Goal: Transaction & Acquisition: Obtain resource

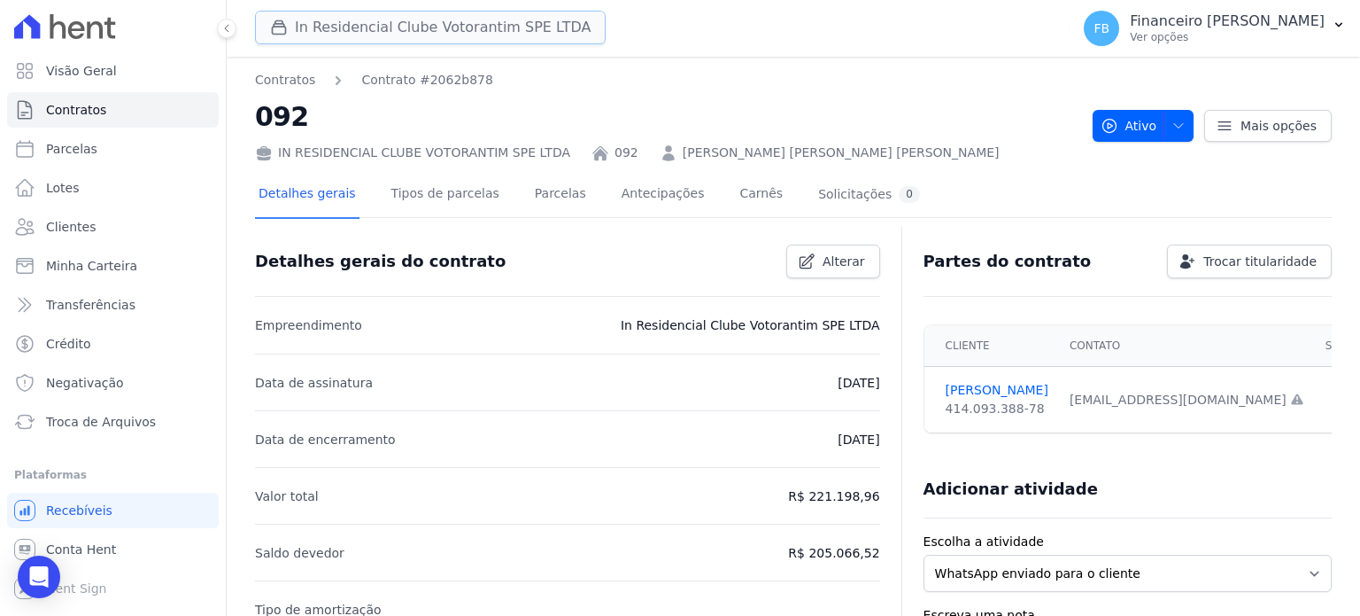
click at [488, 24] on button "In Residencial Clube Votorantim SPE LTDA" at bounding box center [430, 28] width 351 height 34
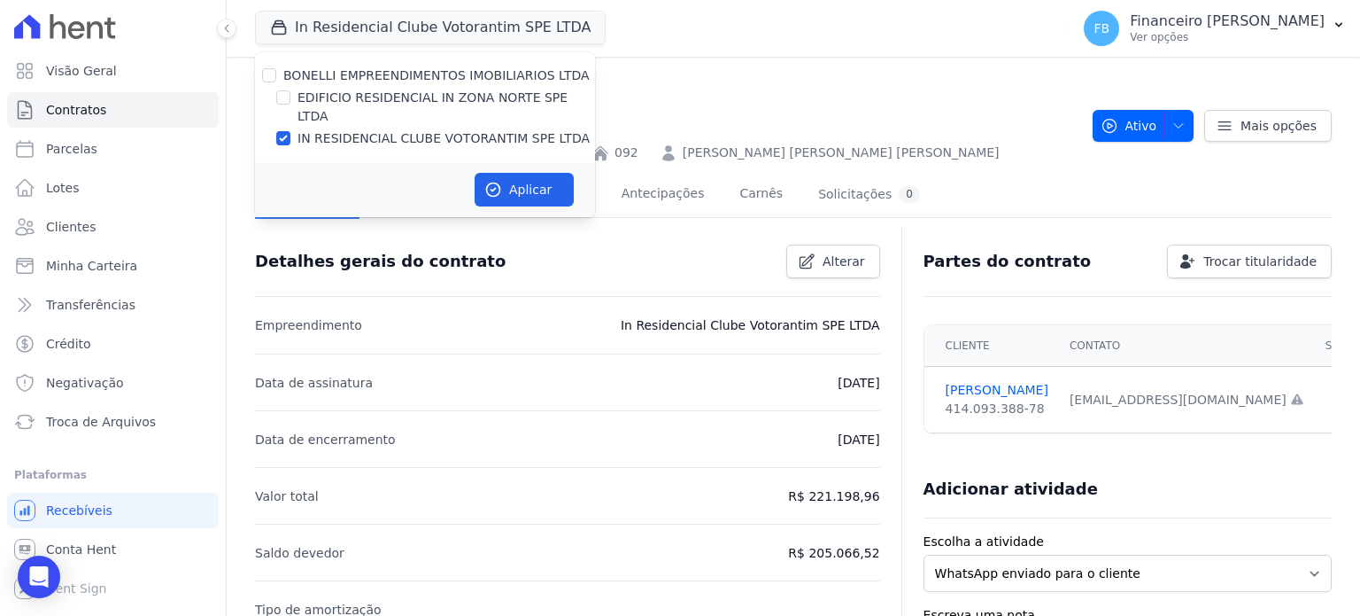
click at [437, 95] on label "EDIFICIO RESIDENCIAL IN ZONA NORTE SPE LTDA" at bounding box center [447, 107] width 298 height 37
click at [290, 95] on input "EDIFICIO RESIDENCIAL IN ZONA NORTE SPE LTDA" at bounding box center [283, 97] width 14 height 14
checkbox input "true"
click at [428, 129] on label "IN RESIDENCIAL CLUBE VOTORANTIM SPE LTDA" at bounding box center [444, 138] width 292 height 19
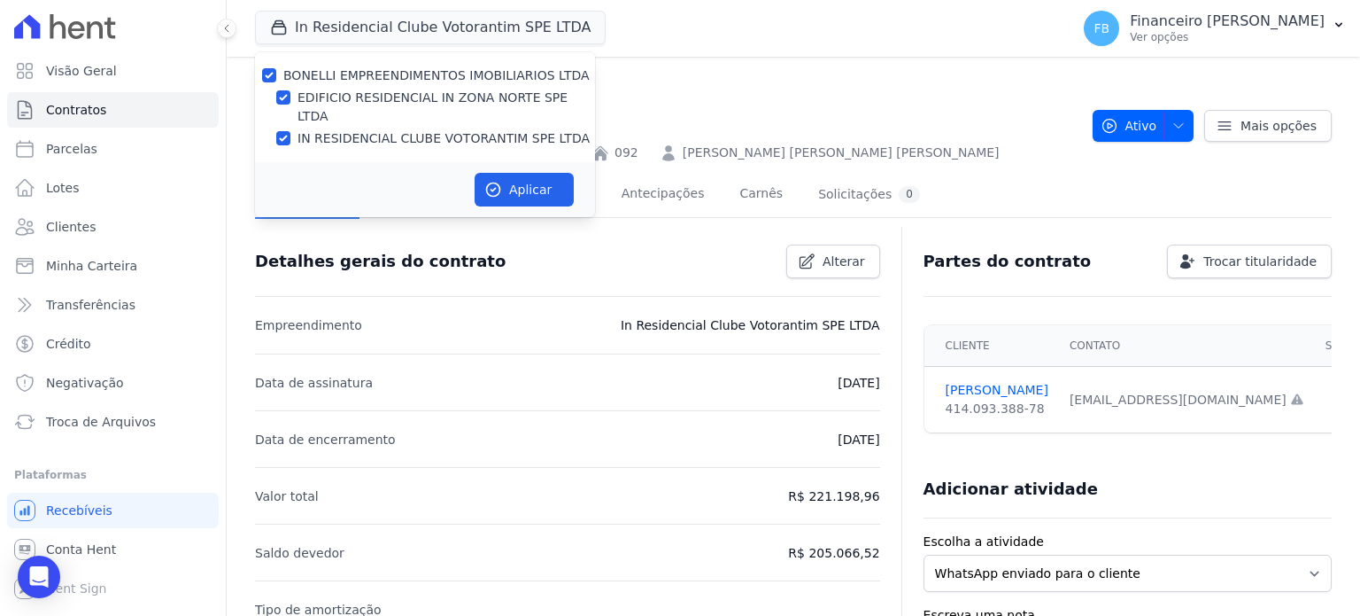
click at [290, 131] on input "IN RESIDENCIAL CLUBE VOTORANTIM SPE LTDA" at bounding box center [283, 138] width 14 height 14
checkbox input "false"
click at [492, 181] on icon "button" at bounding box center [493, 190] width 18 height 18
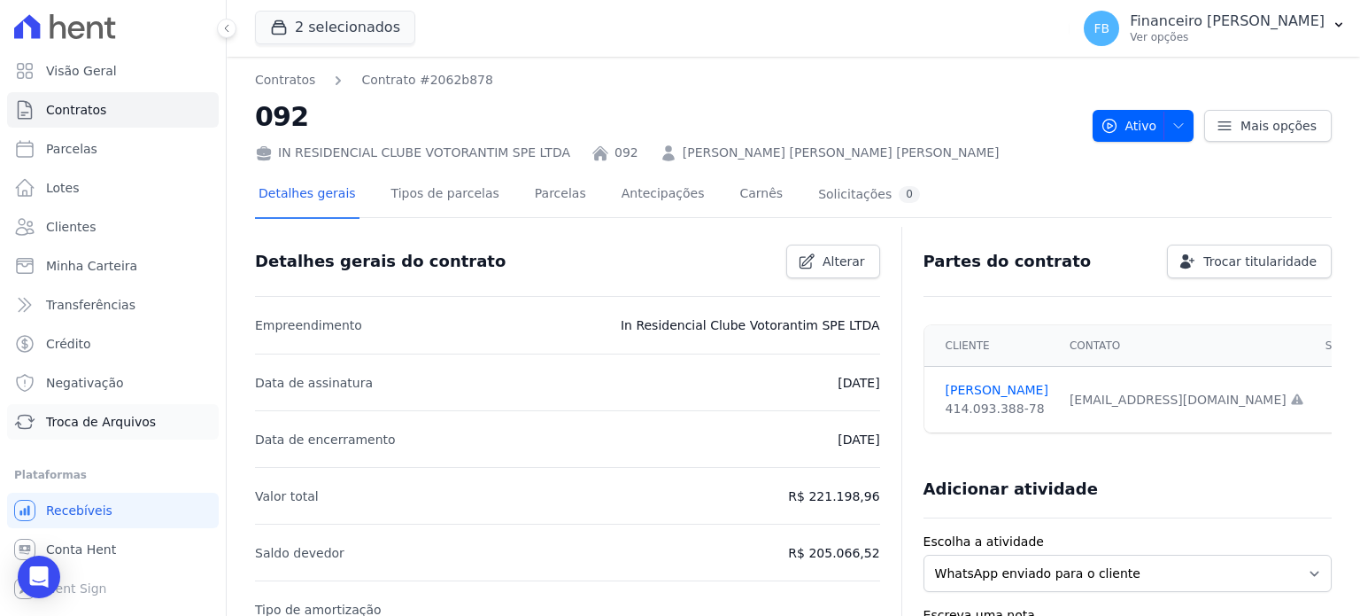
click at [110, 421] on span "Troca de Arquivos" at bounding box center [101, 422] width 110 height 18
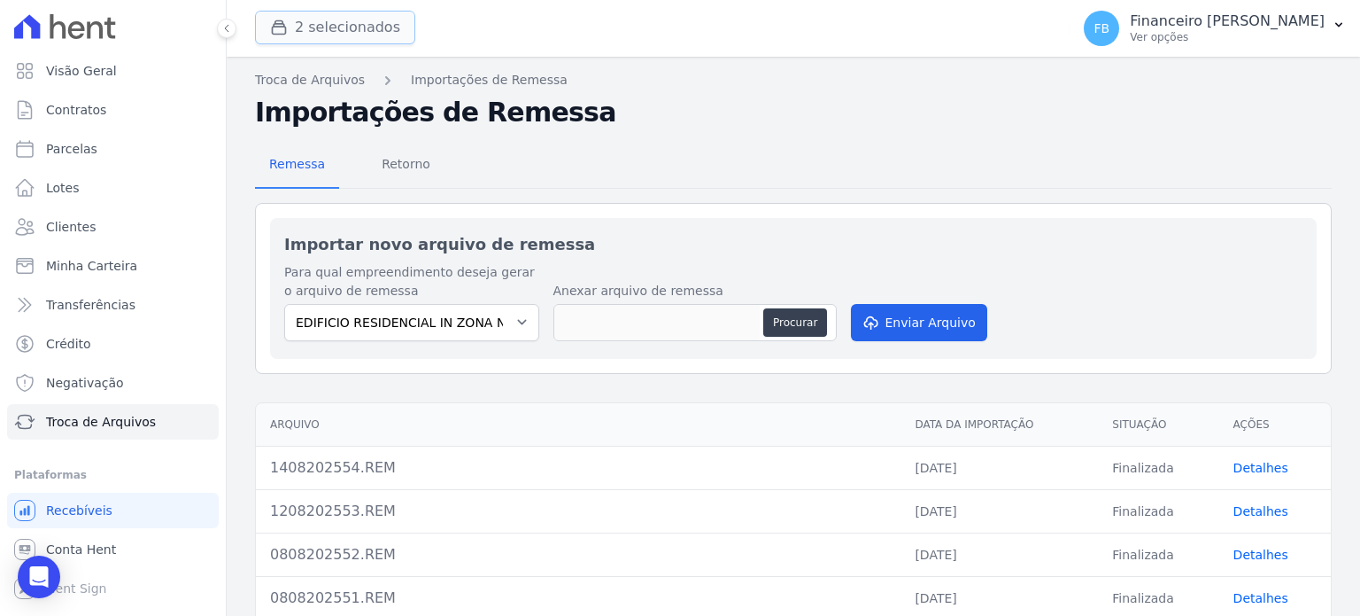
click at [383, 23] on button "2 selecionados" at bounding box center [335, 28] width 160 height 34
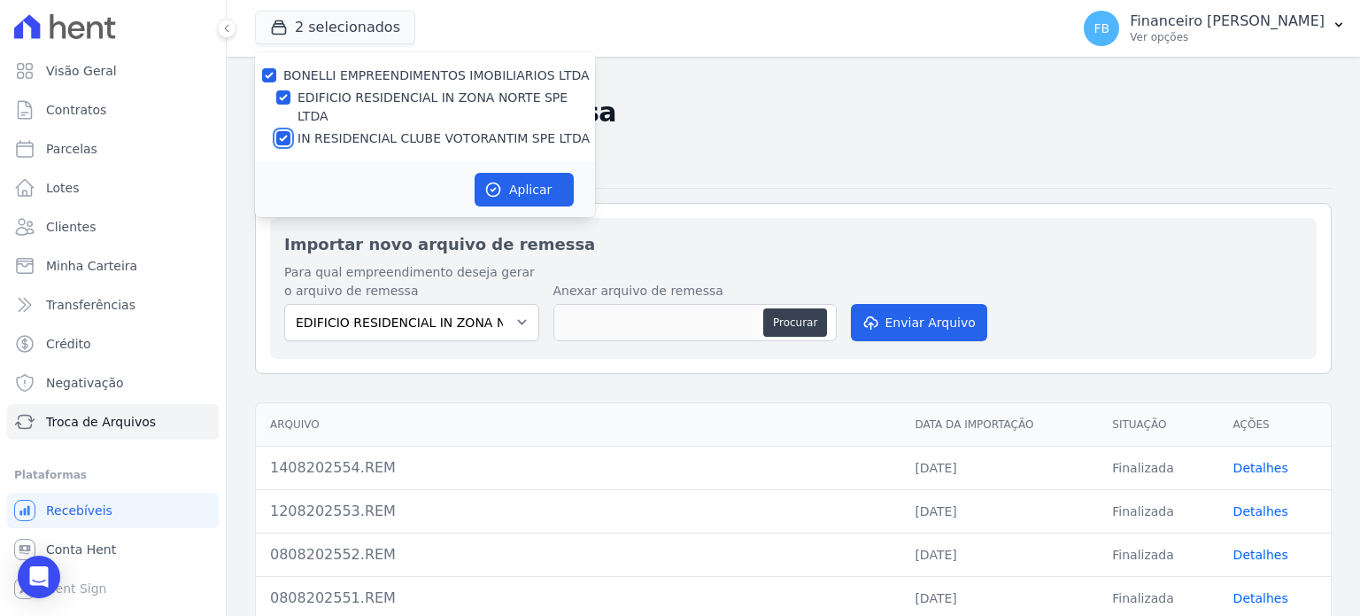
click at [287, 131] on input "IN RESIDENCIAL CLUBE VOTORANTIM SPE LTDA" at bounding box center [283, 138] width 14 height 14
checkbox input "false"
click at [543, 175] on button "Aplicar" at bounding box center [524, 190] width 99 height 34
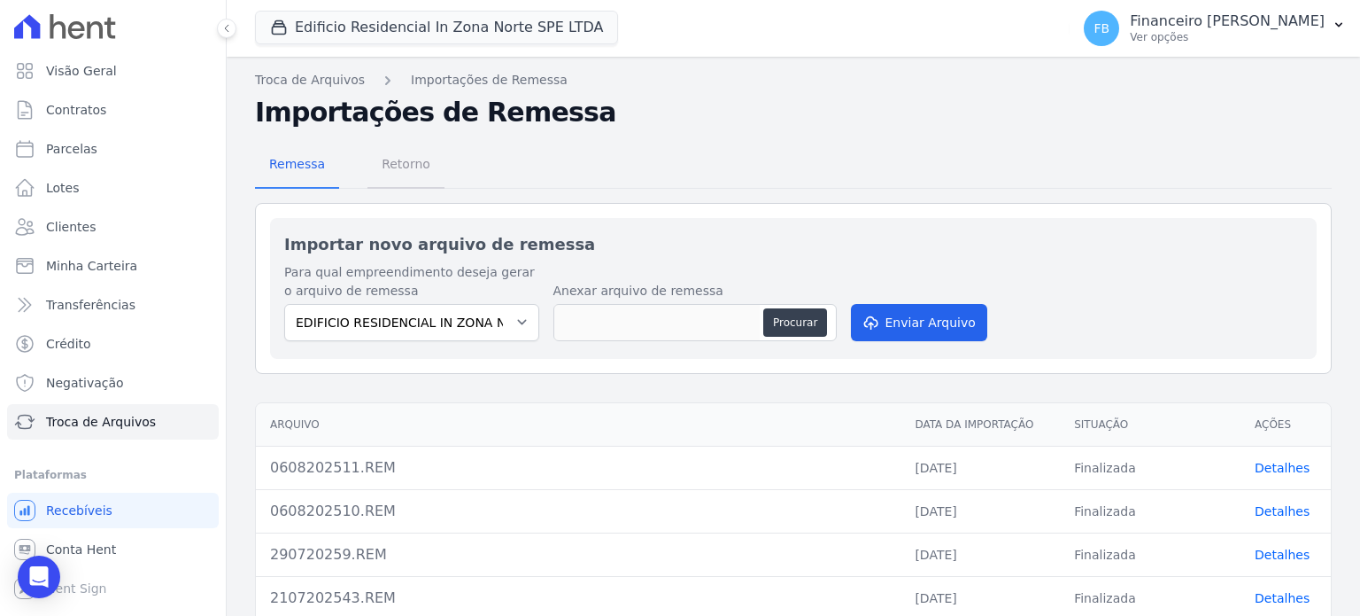
click at [403, 165] on span "Retorno" at bounding box center [406, 163] width 70 height 35
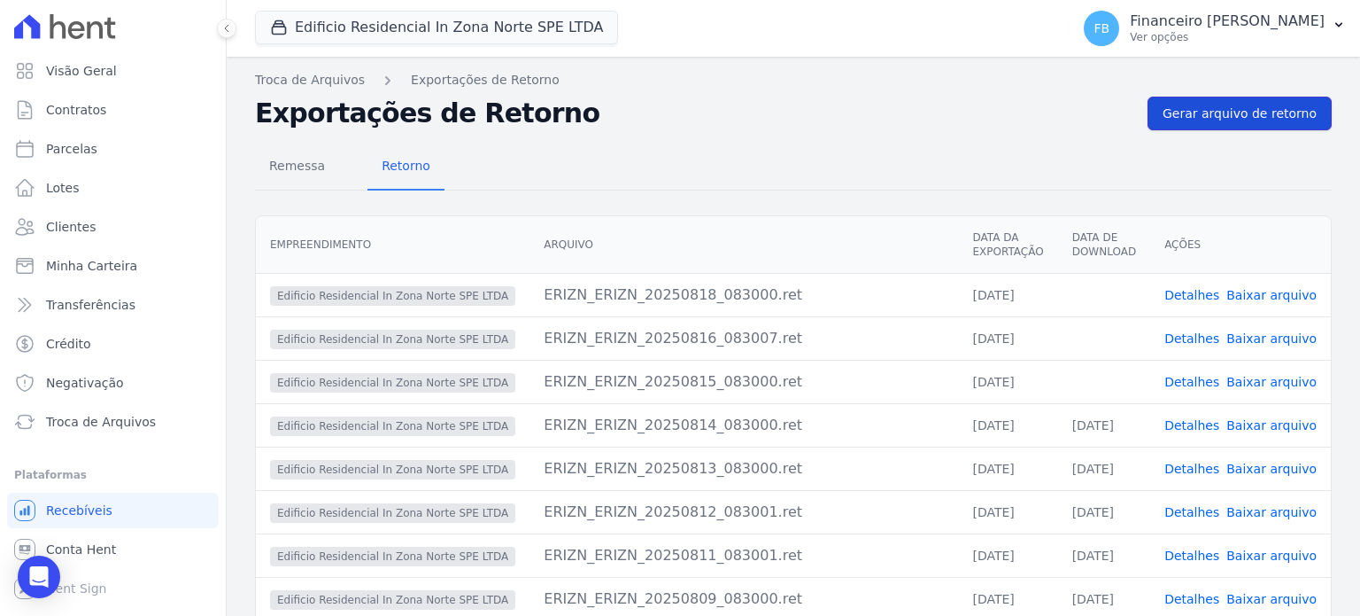
click at [1260, 113] on span "Gerar arquivo de retorno" at bounding box center [1240, 114] width 154 height 18
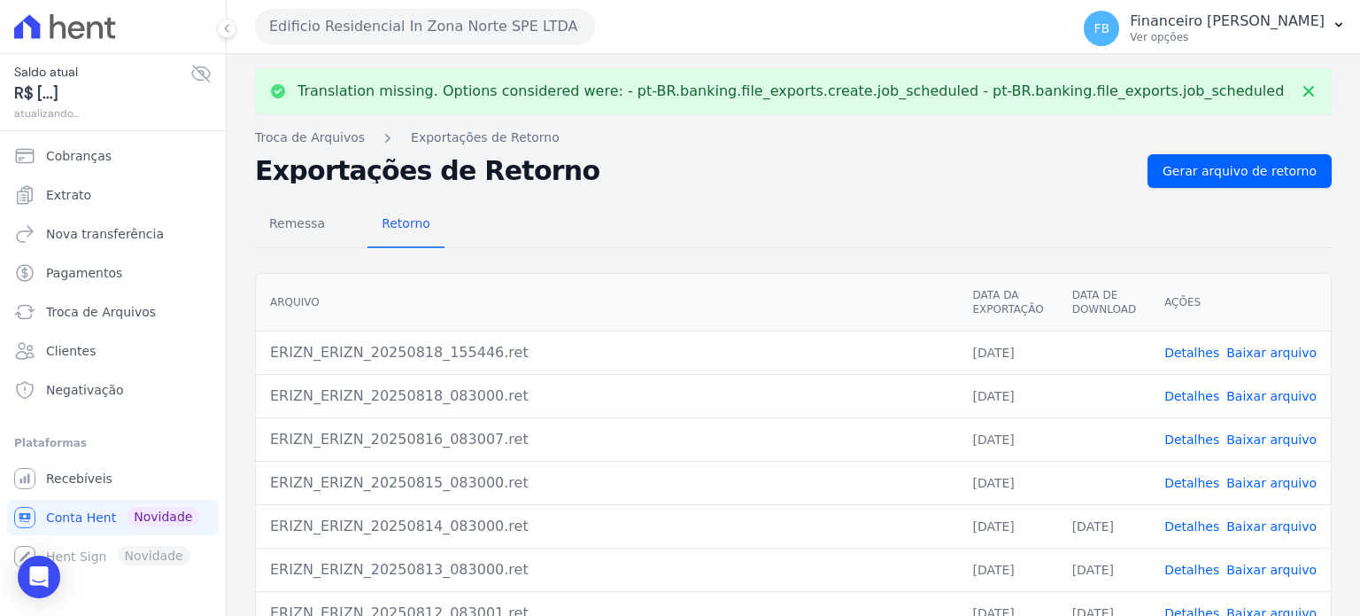
click at [1272, 477] on link "Baixar arquivo" at bounding box center [1272, 483] width 90 height 14
click at [1275, 436] on link "Baixar arquivo" at bounding box center [1272, 439] width 90 height 14
click at [1276, 392] on link "Baixar arquivo" at bounding box center [1272, 396] width 90 height 14
click at [1275, 351] on link "Baixar arquivo" at bounding box center [1272, 352] width 90 height 14
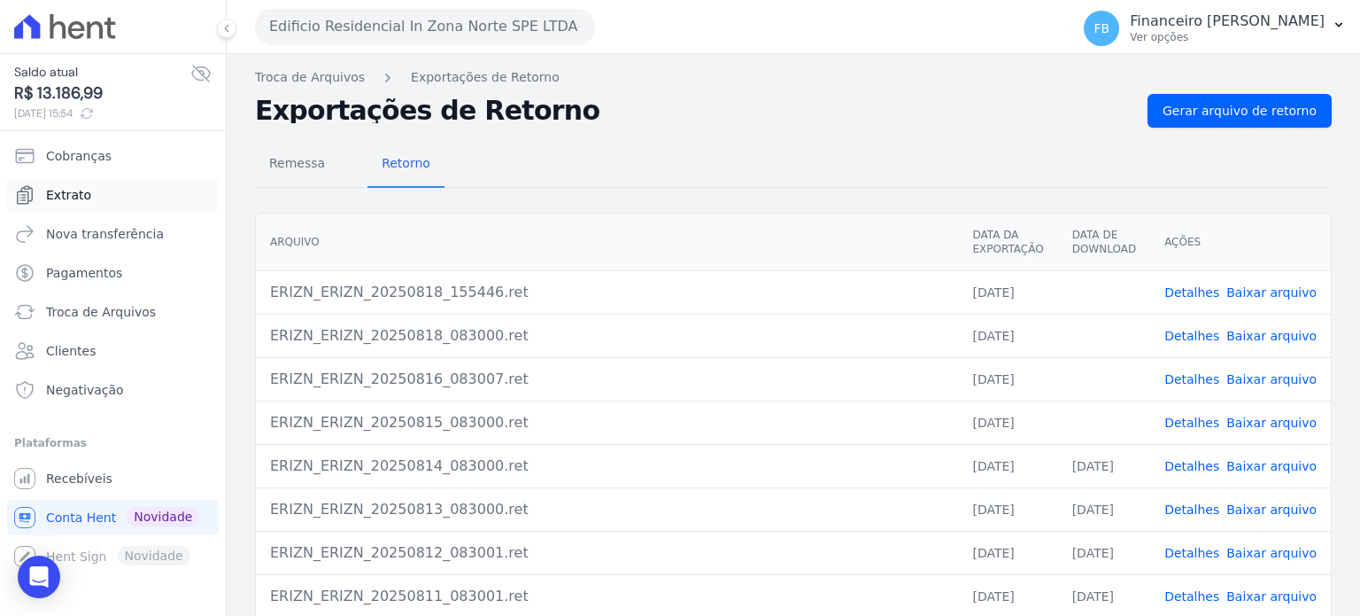
click at [76, 190] on span "Extrato" at bounding box center [68, 195] width 45 height 18
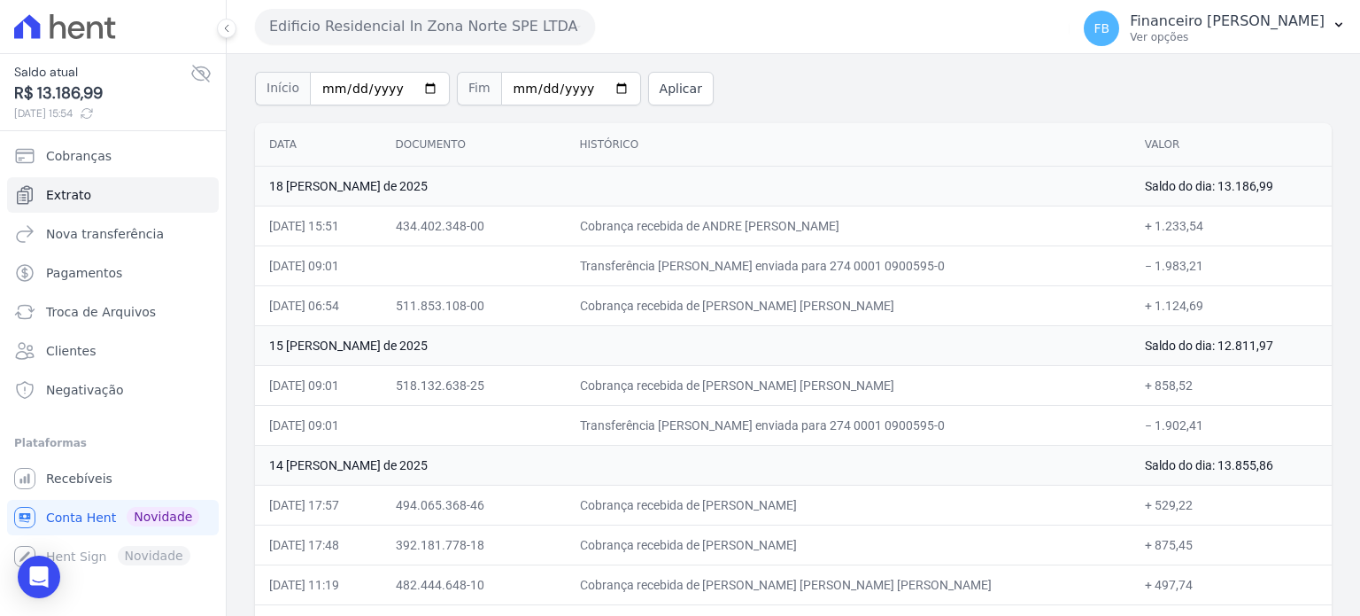
scroll to position [89, 0]
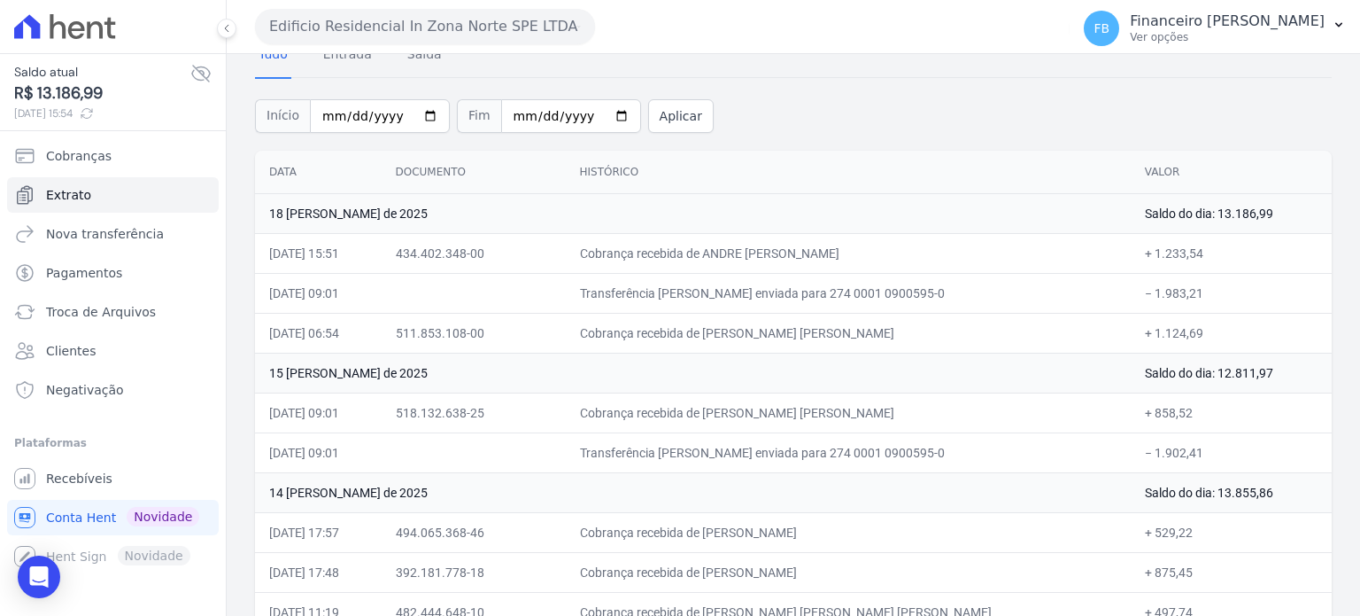
click at [461, 20] on button "Edificio Residencial In Zona Norte SPE LTDA" at bounding box center [425, 26] width 340 height 35
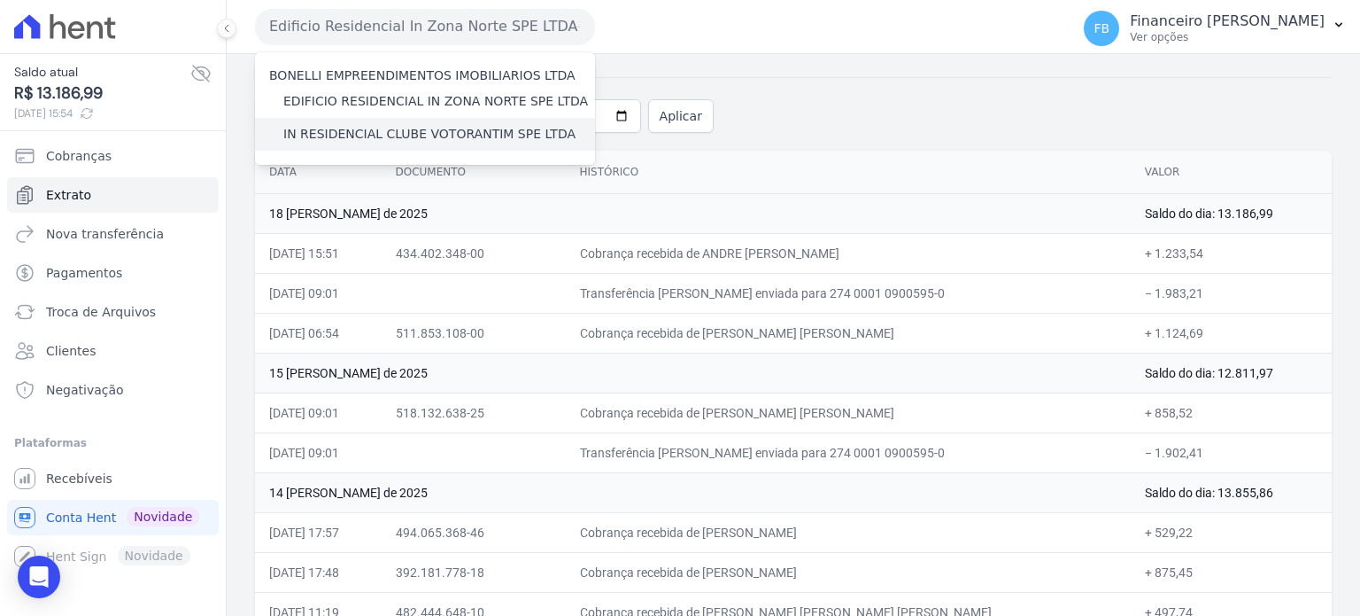
click at [450, 134] on label "IN RESIDENCIAL CLUBE VOTORANTIM SPE LTDA" at bounding box center [429, 134] width 292 height 19
click at [0, 0] on input "IN RESIDENCIAL CLUBE VOTORANTIM SPE LTDA" at bounding box center [0, 0] width 0 height 0
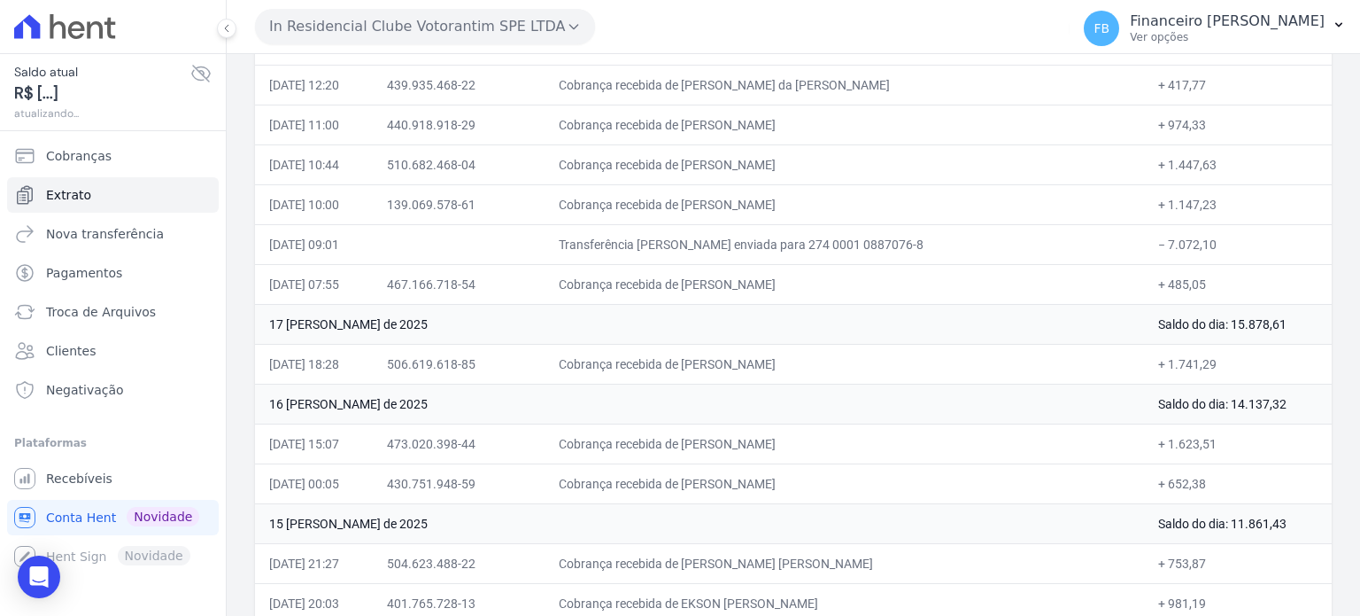
scroll to position [354, 0]
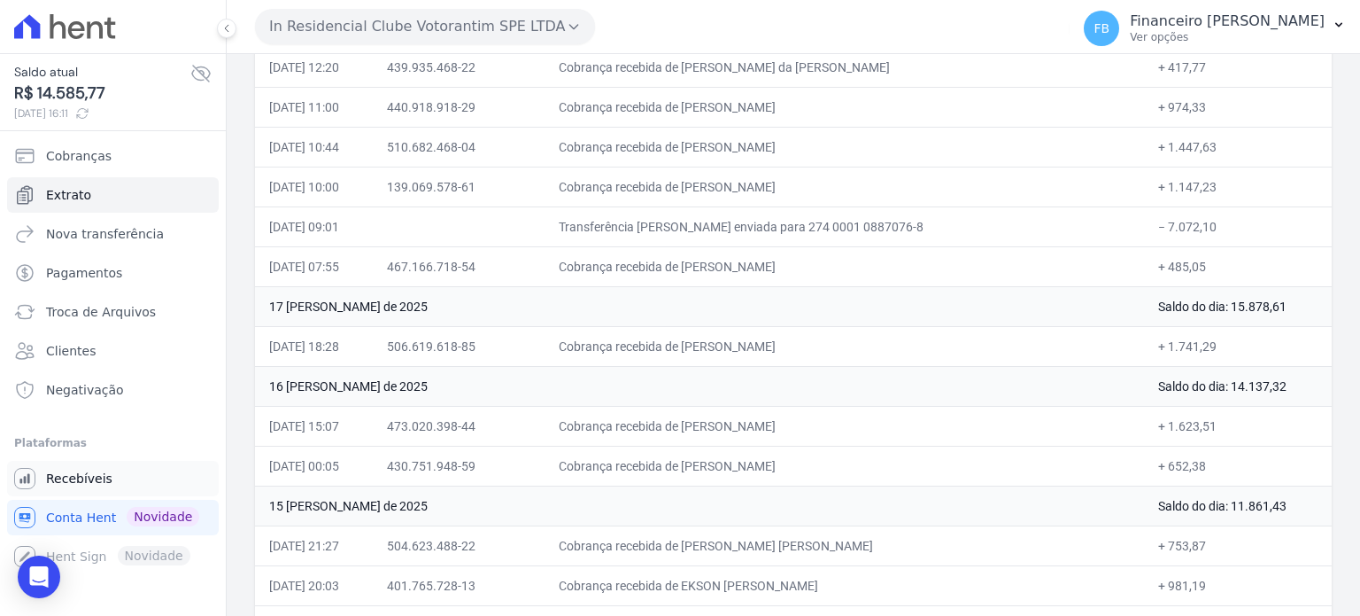
click at [113, 485] on link "Recebíveis" at bounding box center [113, 478] width 212 height 35
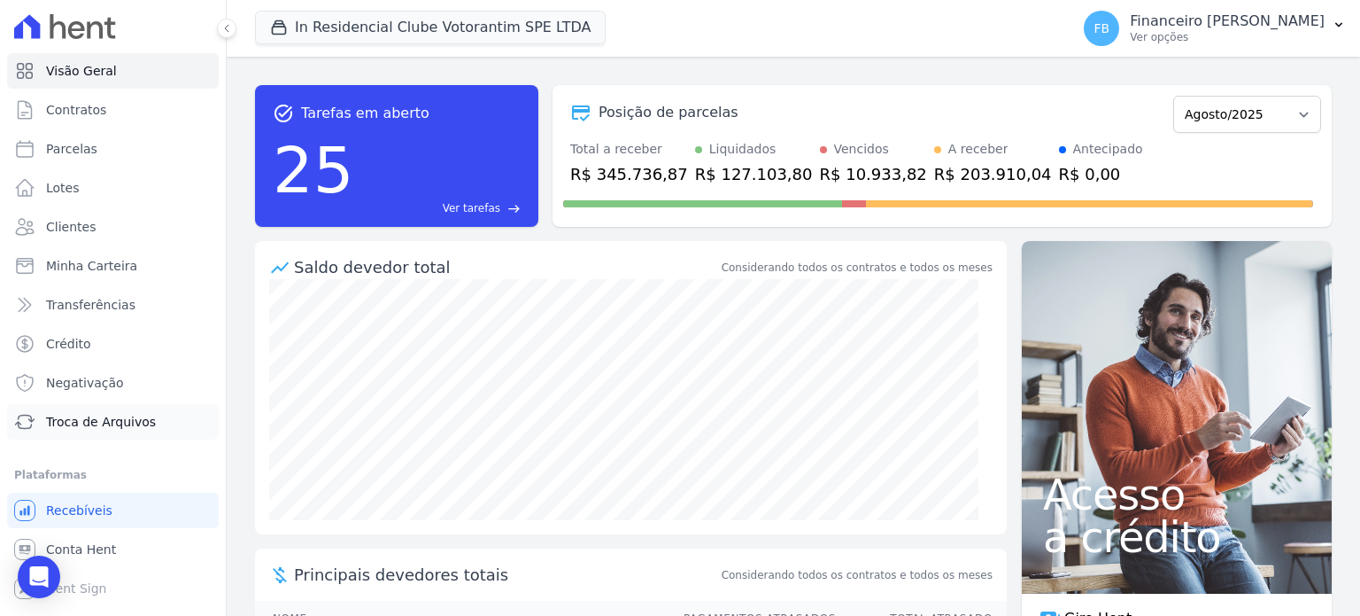
click at [120, 431] on link "Troca de Arquivos" at bounding box center [113, 421] width 212 height 35
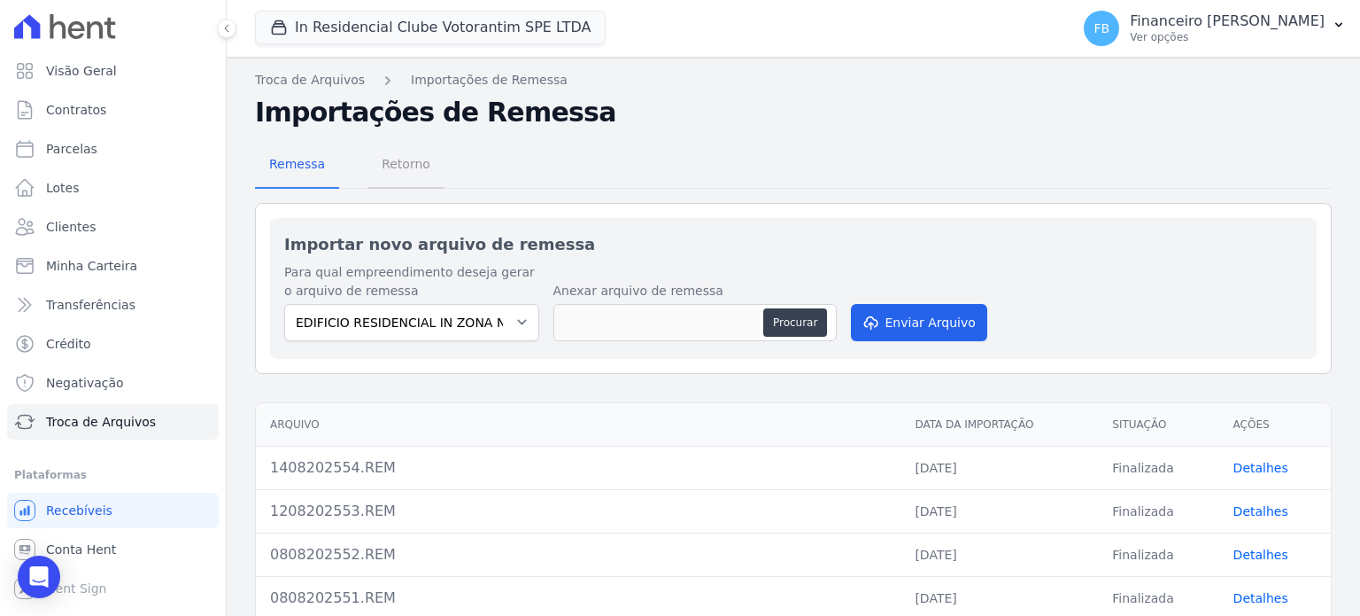
click at [407, 162] on span "Retorno" at bounding box center [406, 163] width 70 height 35
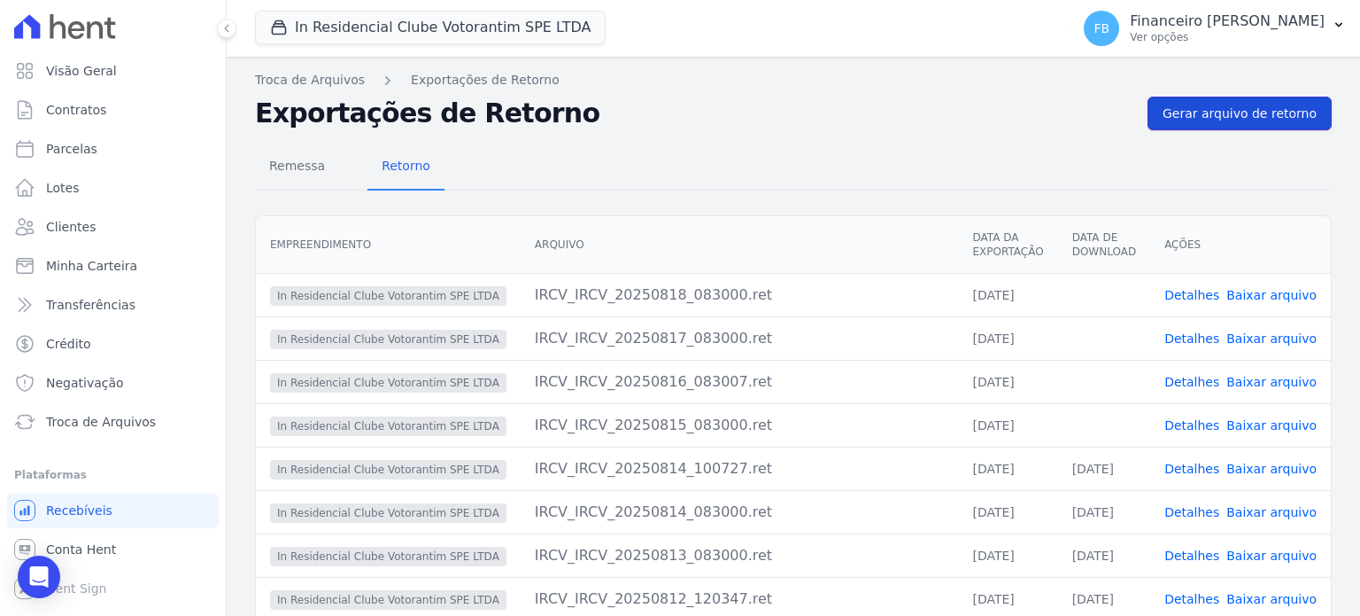
click at [1264, 120] on span "Gerar arquivo de retorno" at bounding box center [1240, 114] width 154 height 18
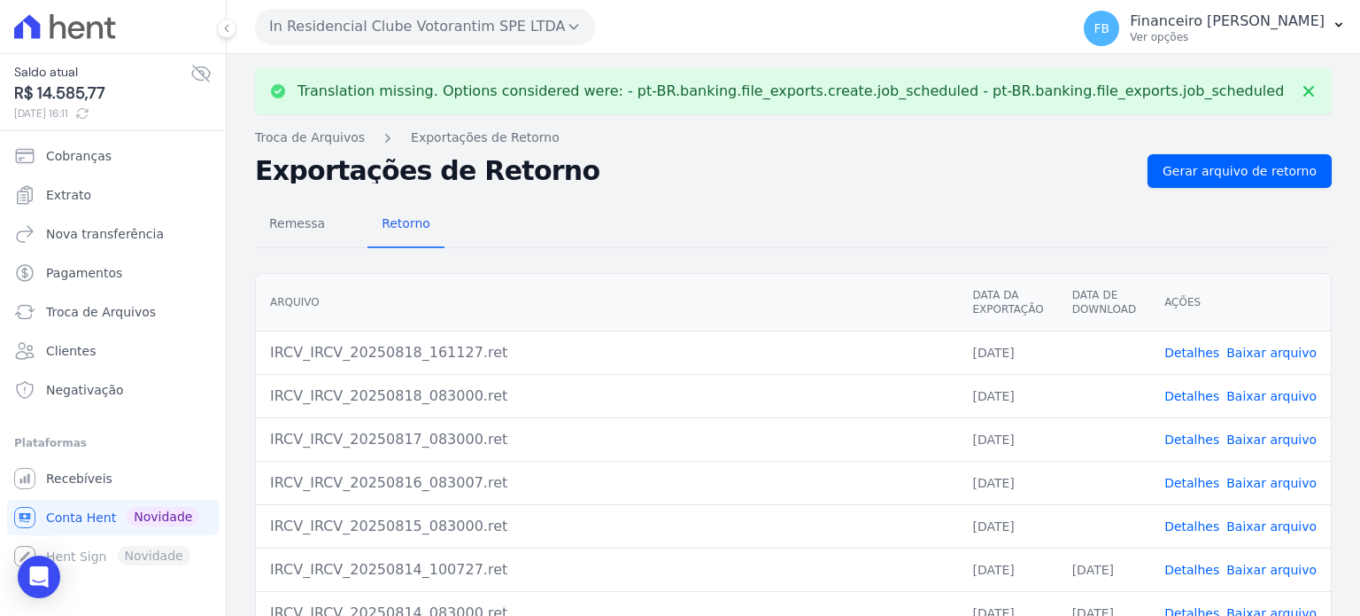
click at [1262, 525] on link "Baixar arquivo" at bounding box center [1272, 526] width 90 height 14
click at [1282, 478] on link "Baixar arquivo" at bounding box center [1272, 483] width 90 height 14
click at [1279, 440] on link "Baixar arquivo" at bounding box center [1272, 439] width 90 height 14
click at [1272, 395] on link "Baixar arquivo" at bounding box center [1272, 396] width 90 height 14
click at [1273, 349] on link "Baixar arquivo" at bounding box center [1272, 352] width 90 height 14
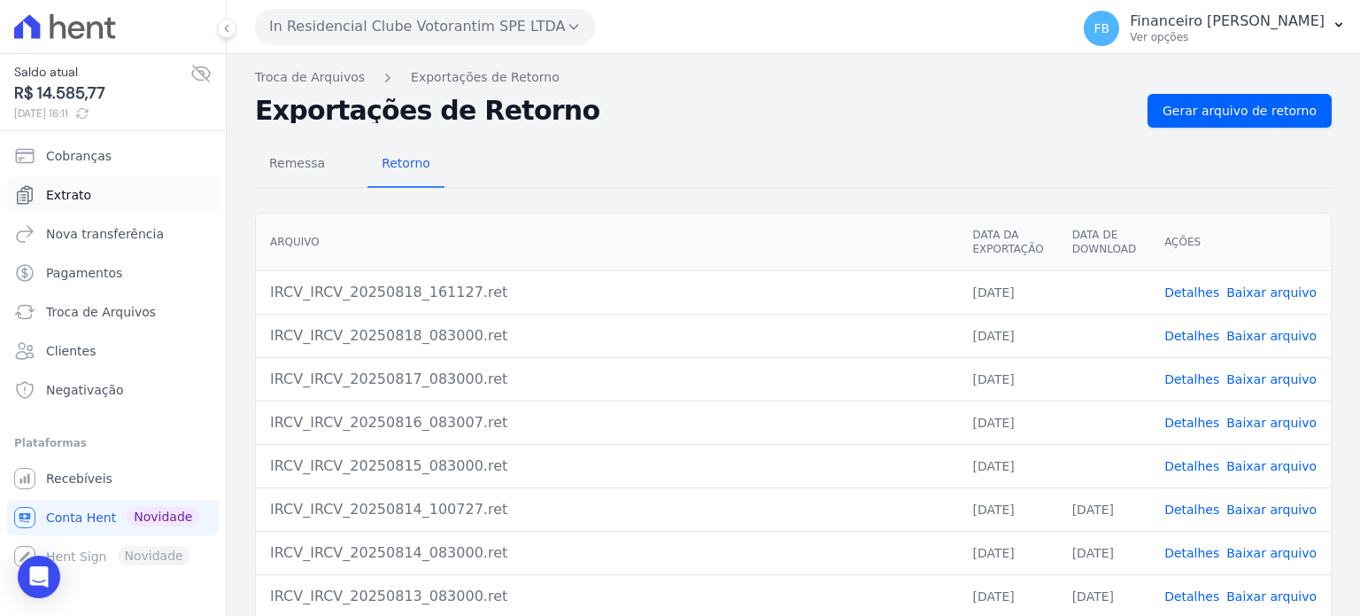
click at [66, 204] on link "Extrato" at bounding box center [113, 194] width 212 height 35
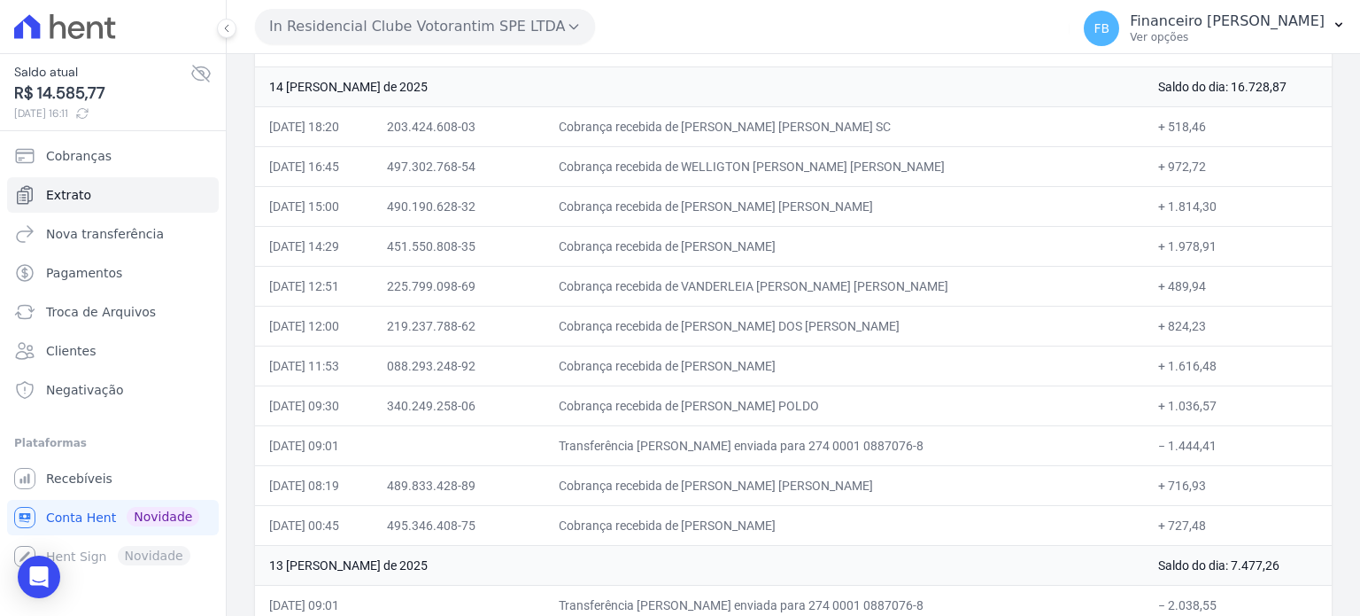
scroll to position [1093, 0]
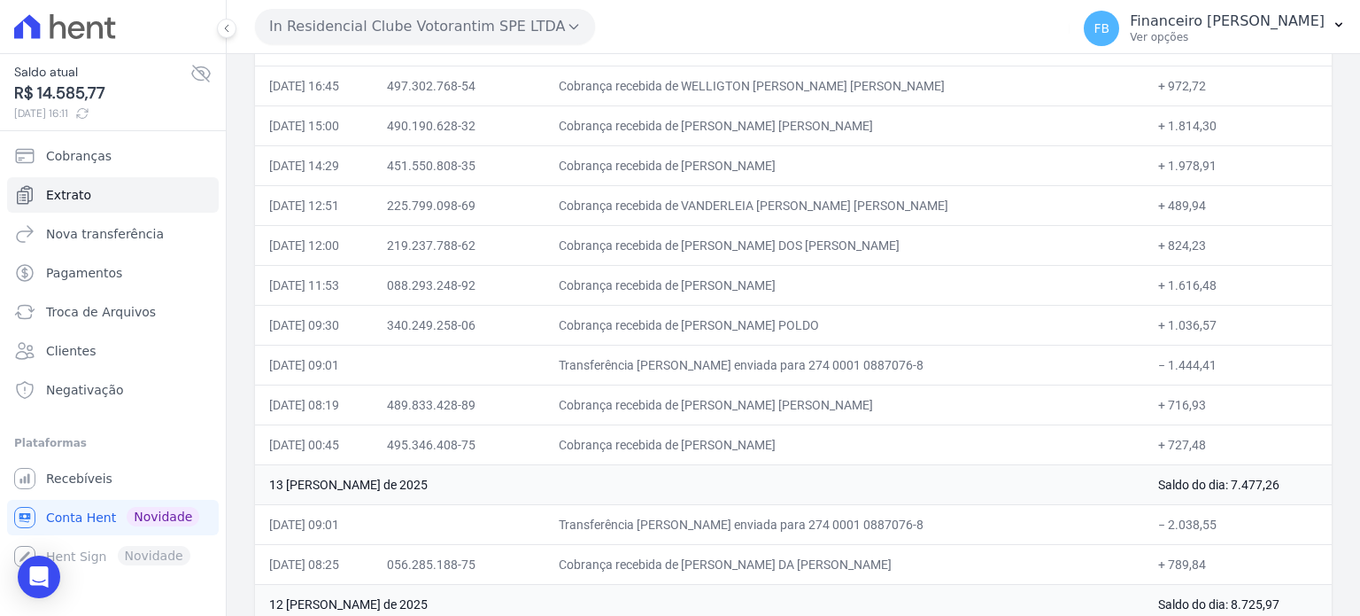
drag, startPoint x: 270, startPoint y: 264, endPoint x: 1253, endPoint y: 584, distance: 1033.7
click at [1302, 253] on td "+ 824,23" at bounding box center [1238, 245] width 188 height 40
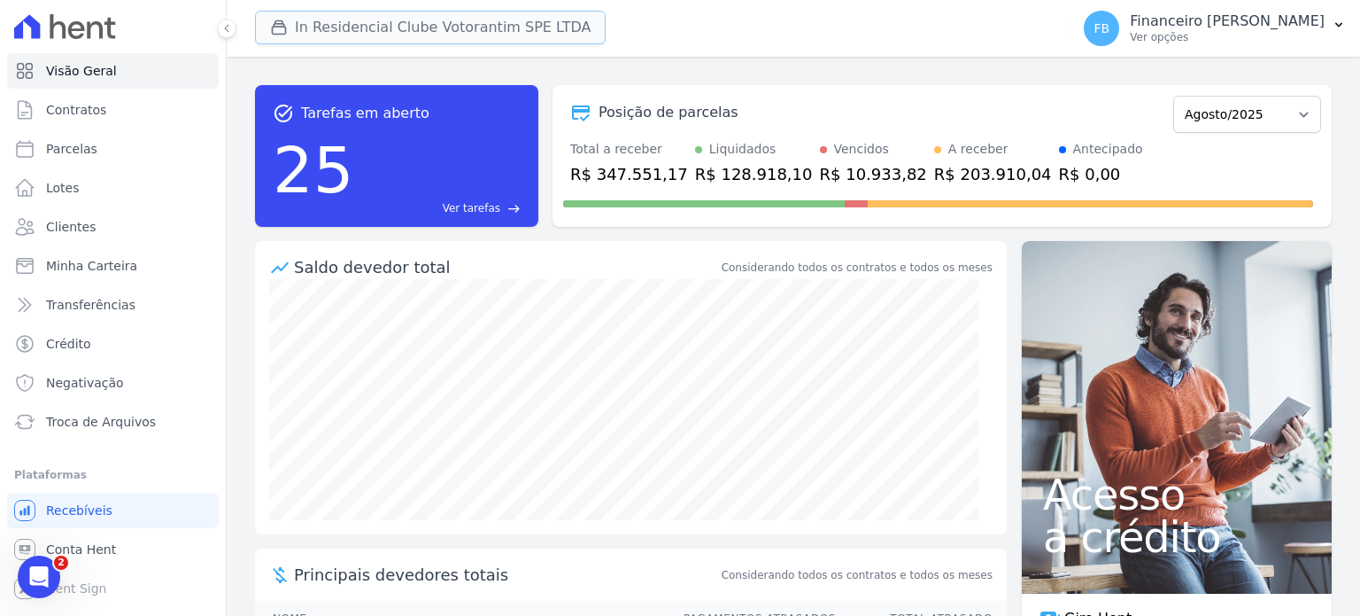
click at [411, 40] on button "In Residencial Clube Votorantim SPE LTDA" at bounding box center [430, 28] width 351 height 34
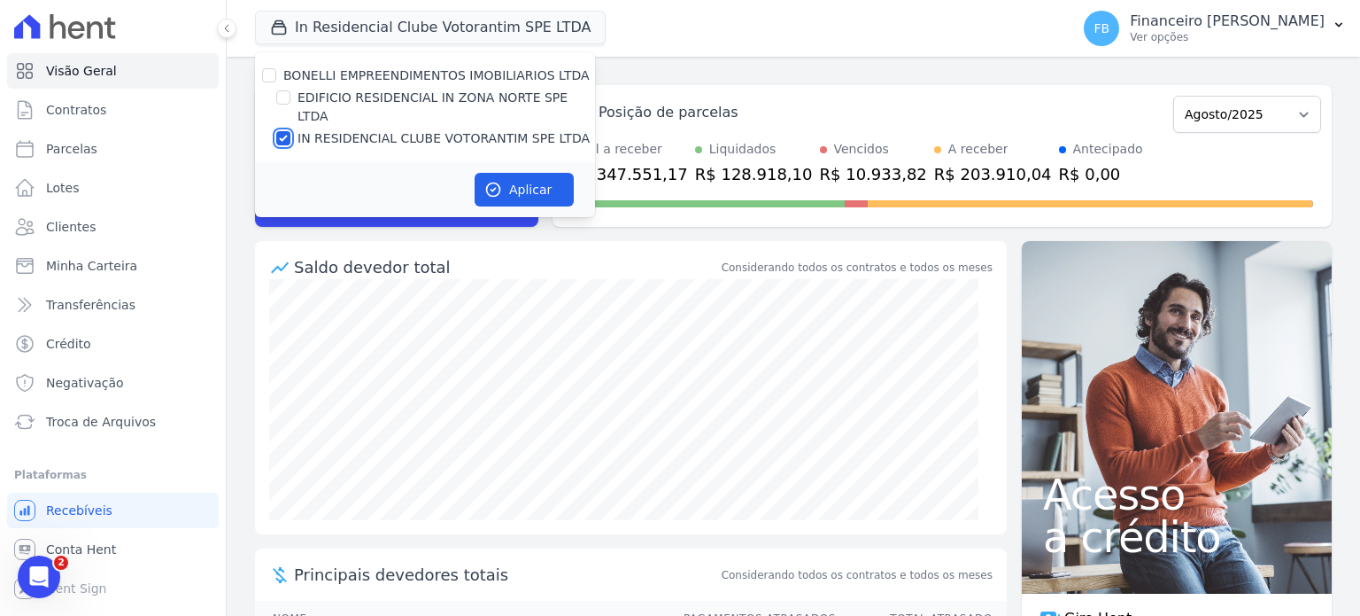
click at [285, 131] on input "IN RESIDENCIAL CLUBE VOTORANTIM SPE LTDA" at bounding box center [283, 138] width 14 height 14
checkbox input "false"
click at [280, 97] on input "EDIFICIO RESIDENCIAL IN ZONA NORTE SPE LTDA" at bounding box center [283, 97] width 14 height 14
checkbox input "true"
click at [531, 175] on button "Aplicar" at bounding box center [524, 190] width 99 height 34
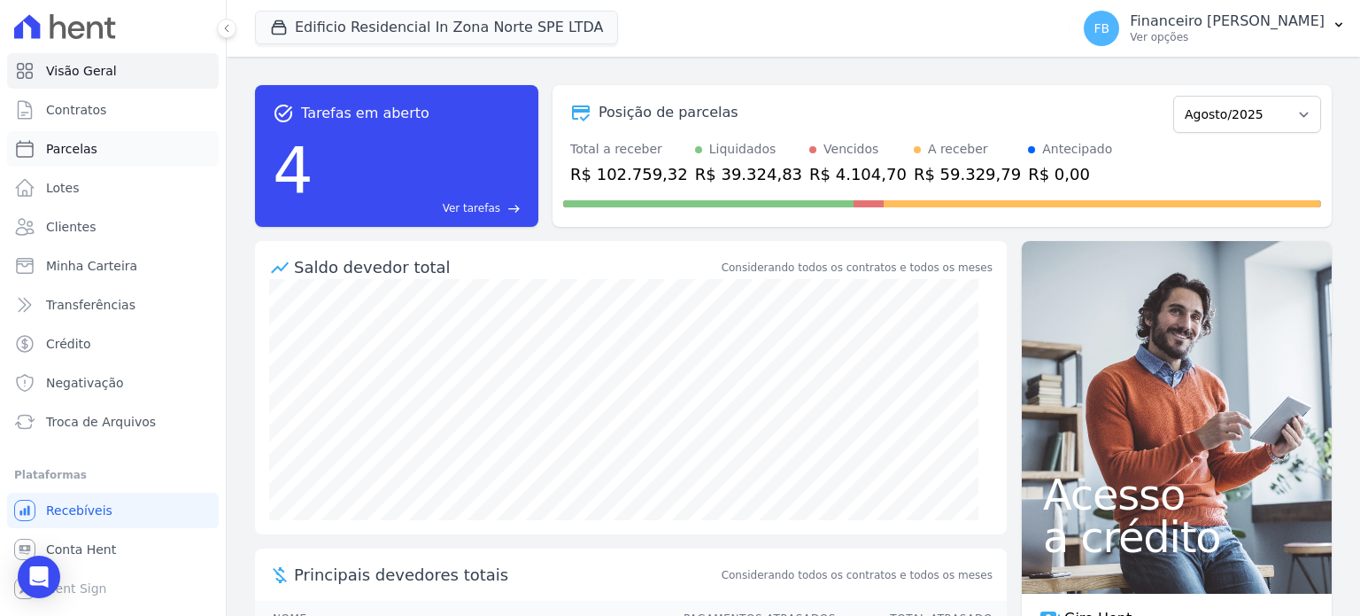
click at [90, 151] on span "Parcelas" at bounding box center [71, 149] width 51 height 18
select select
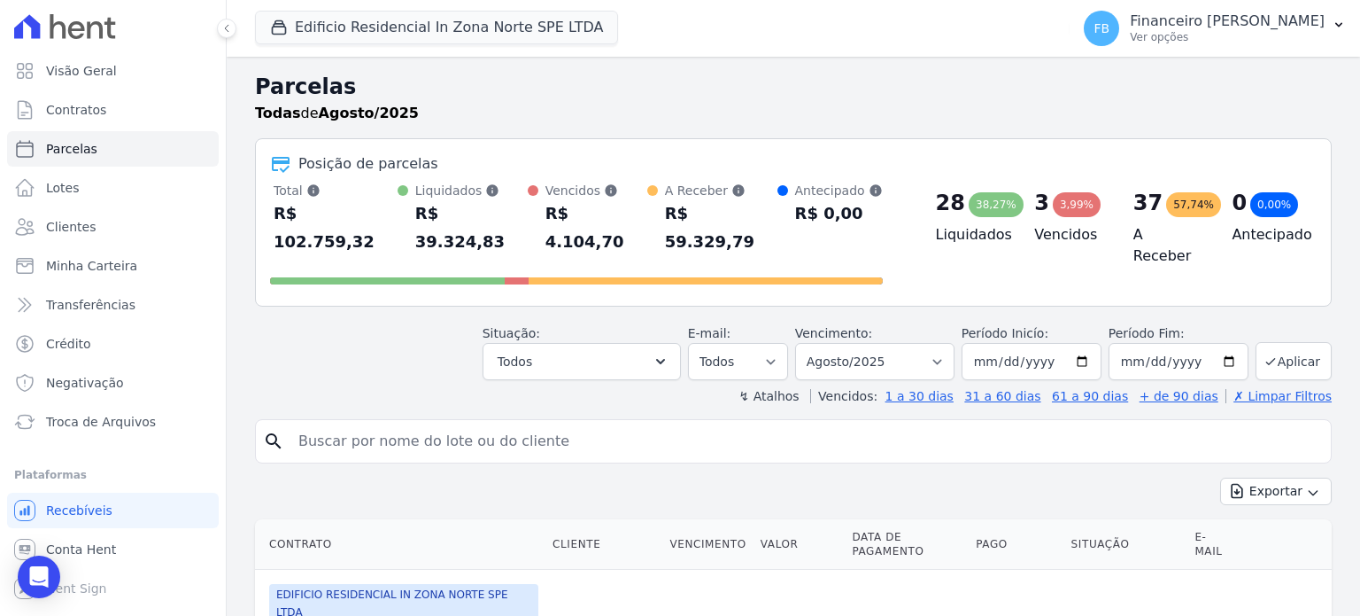
click at [415, 431] on div "search" at bounding box center [793, 441] width 1077 height 44
click at [425, 423] on input "search" at bounding box center [806, 440] width 1036 height 35
type input "edicl"
select select
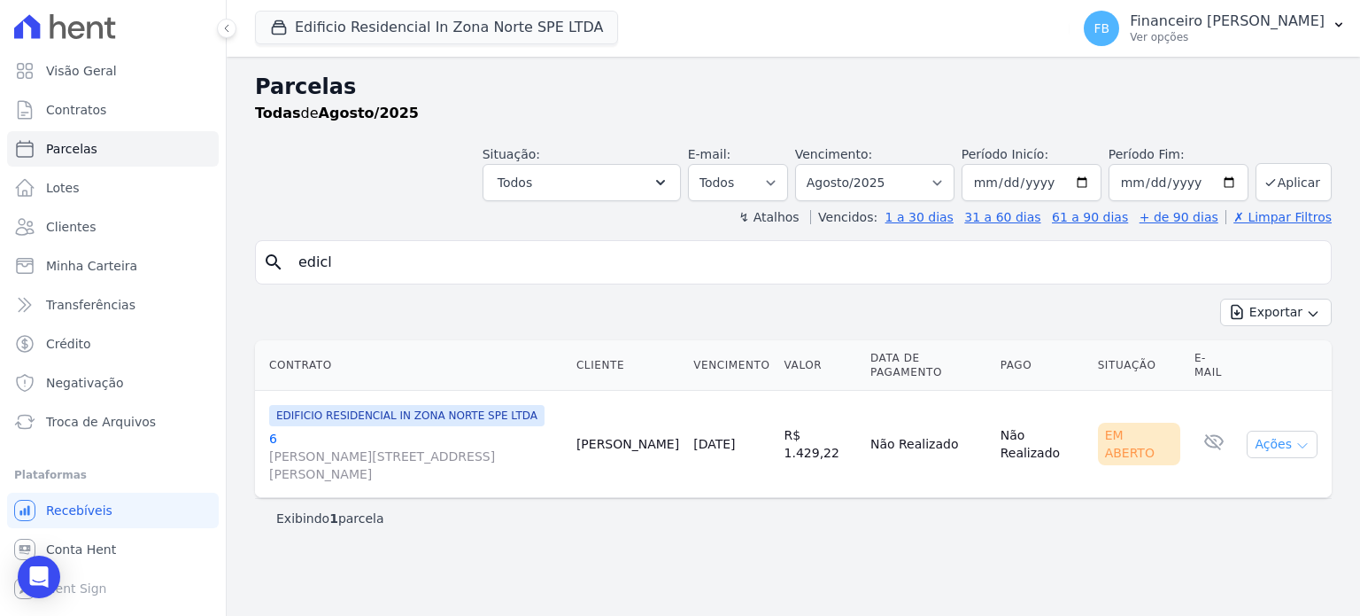
click at [1290, 430] on button "Ações" at bounding box center [1282, 443] width 71 height 27
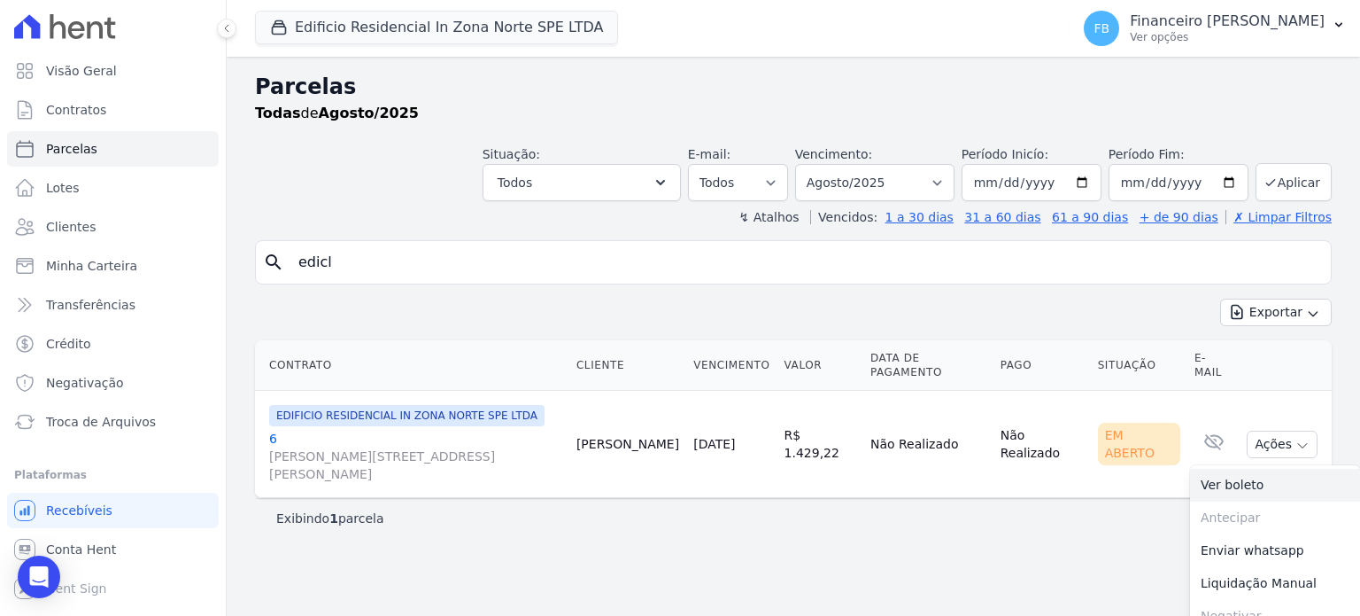
click at [1232, 468] on link "Ver boleto" at bounding box center [1275, 484] width 170 height 33
click at [270, 430] on link "6 Rua Milton Monzoni Wagner, 154, Parque Campolim" at bounding box center [415, 456] width 293 height 53
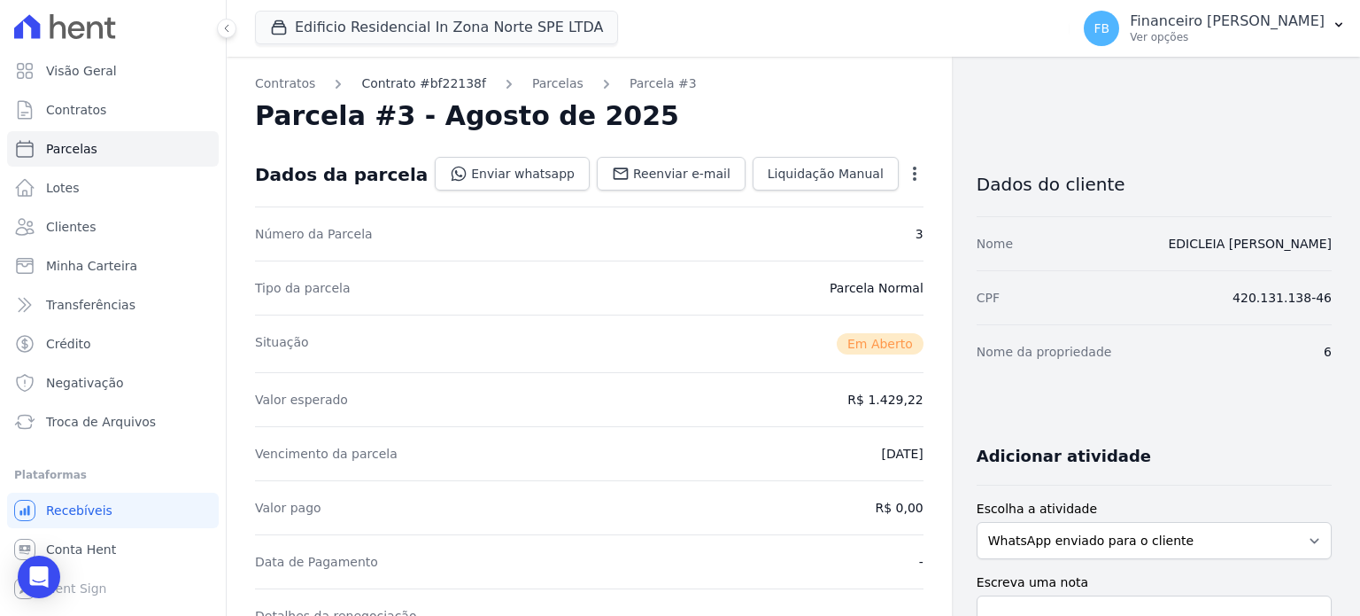
click at [437, 84] on link "Contrato #bf22138f" at bounding box center [423, 83] width 125 height 19
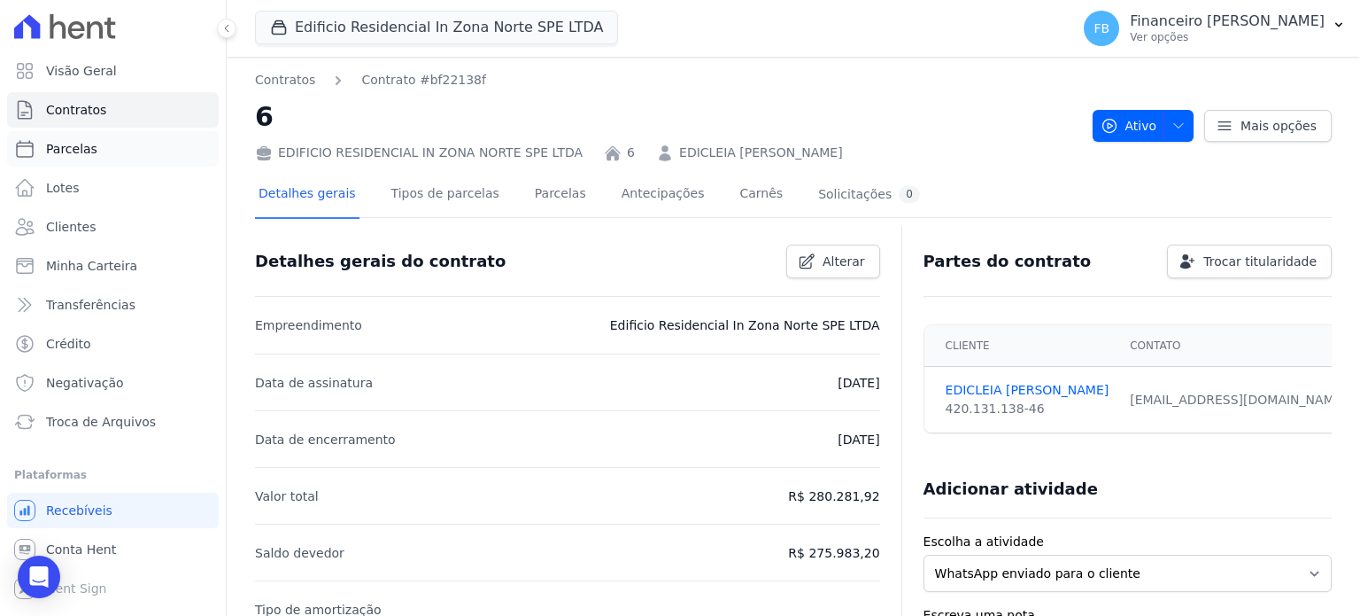
click at [105, 146] on link "Parcelas" at bounding box center [113, 148] width 212 height 35
select select
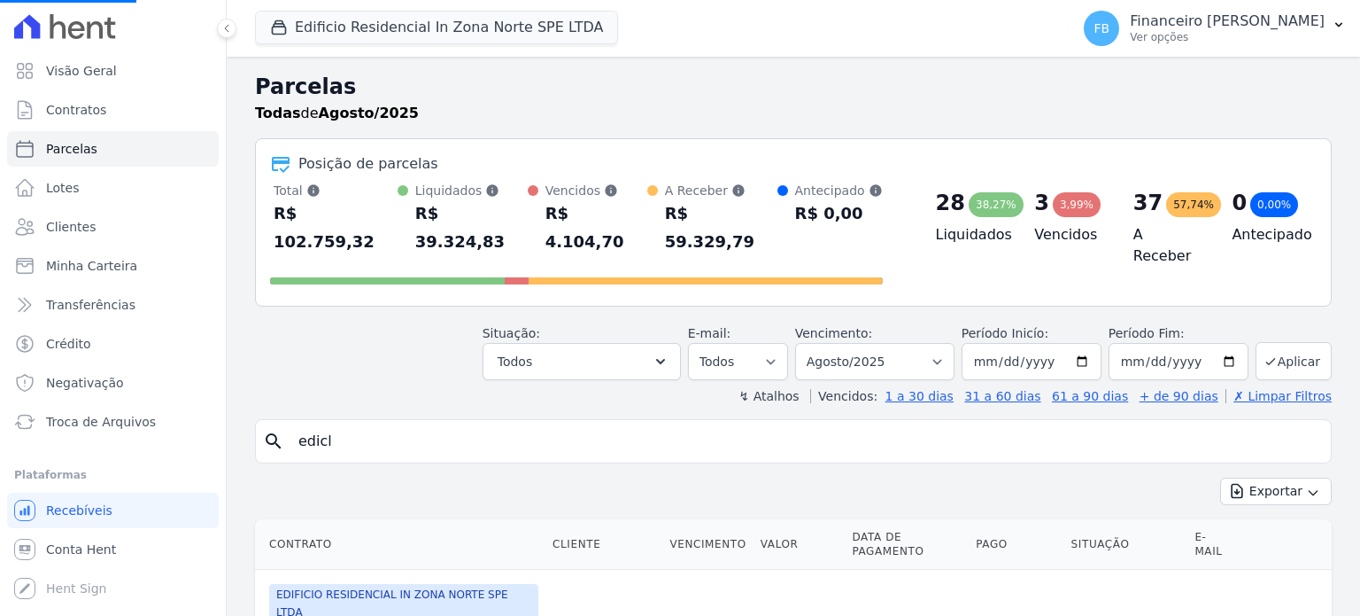
select select
click at [422, 423] on input "search" at bounding box center [806, 440] width 1036 height 35
type input "luana"
select select
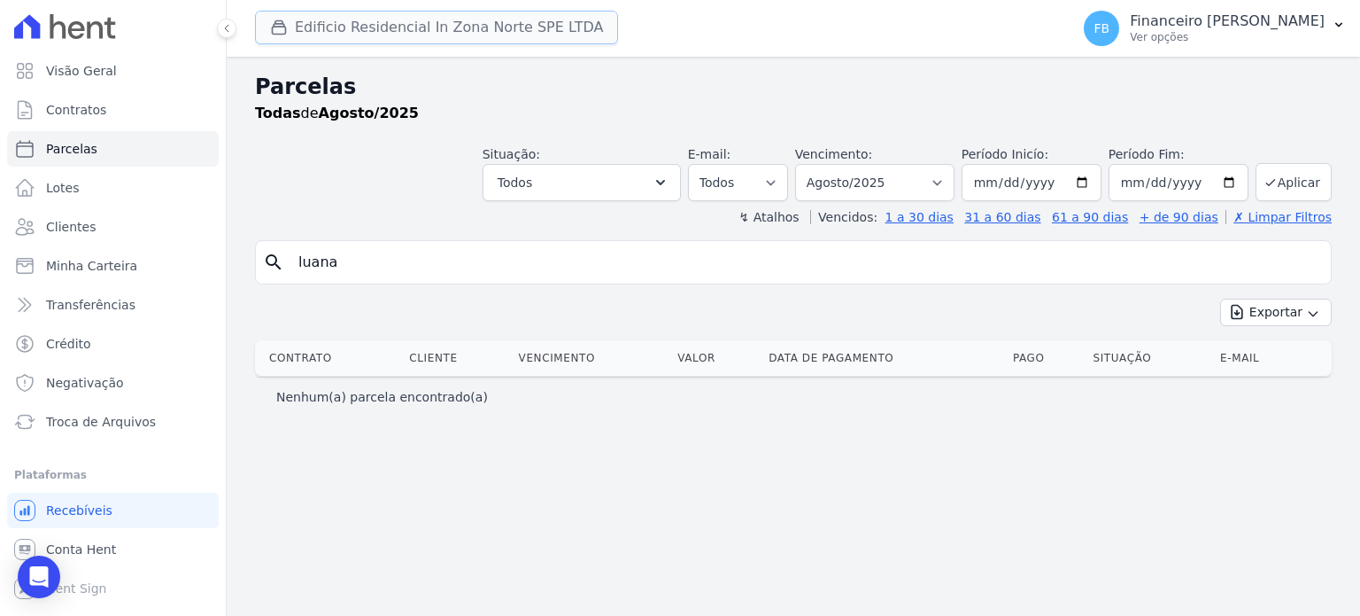
click at [437, 28] on button "Edificio Residencial In Zona Norte SPE LTDA" at bounding box center [436, 28] width 363 height 34
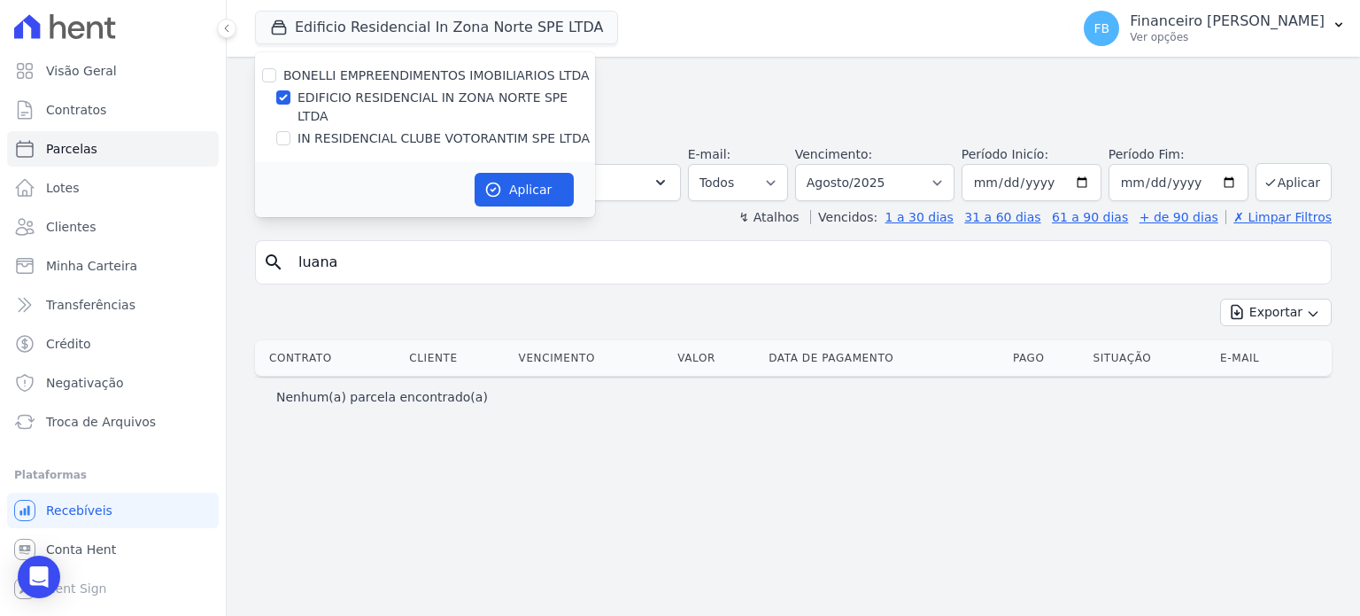
click at [329, 97] on label "EDIFICIO RESIDENCIAL IN ZONA NORTE SPE LTDA" at bounding box center [447, 107] width 298 height 37
click at [290, 97] on input "EDIFICIO RESIDENCIAL IN ZONA NORTE SPE LTDA" at bounding box center [283, 97] width 14 height 14
checkbox input "false"
click at [314, 129] on label "IN RESIDENCIAL CLUBE VOTORANTIM SPE LTDA" at bounding box center [444, 138] width 292 height 19
click at [290, 131] on input "IN RESIDENCIAL CLUBE VOTORANTIM SPE LTDA" at bounding box center [283, 138] width 14 height 14
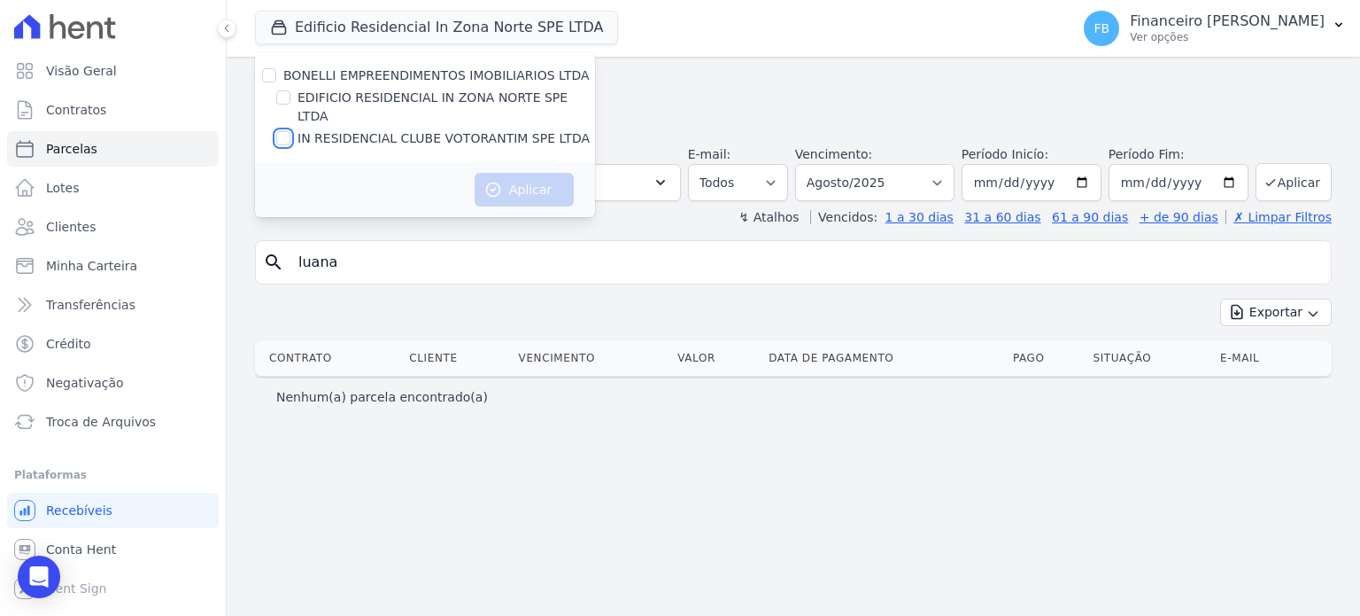
checkbox input "true"
click at [524, 173] on button "Aplicar" at bounding box center [524, 190] width 99 height 34
select select
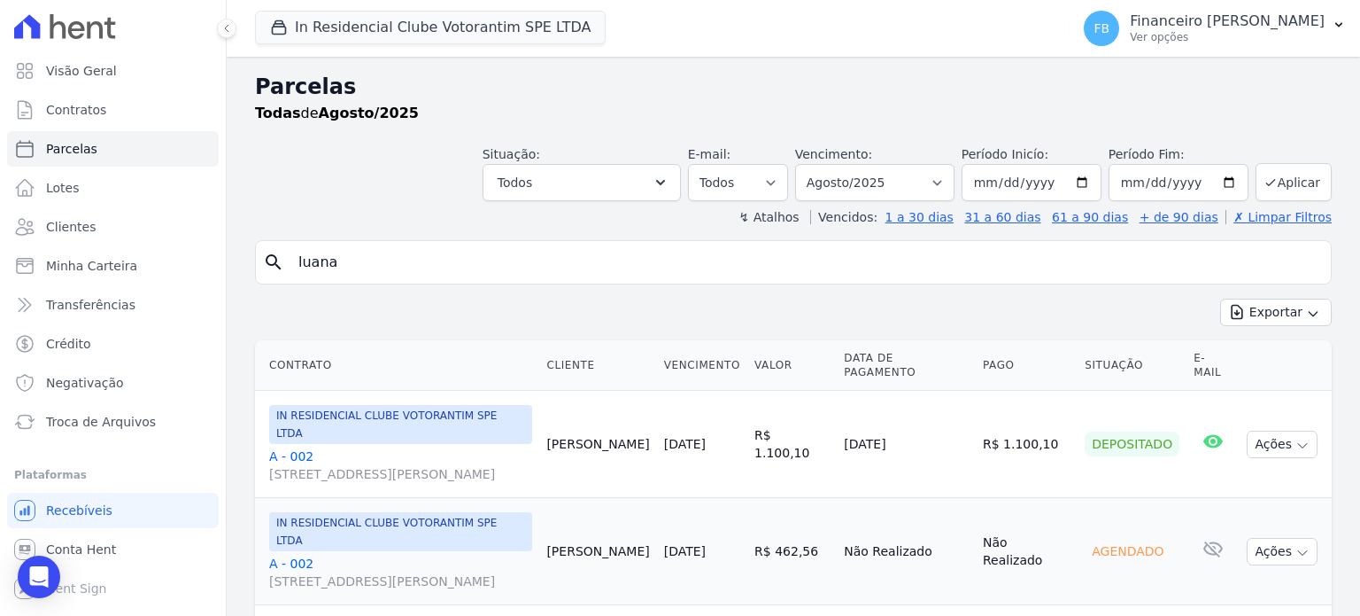
click at [407, 251] on input "luana" at bounding box center [806, 261] width 1036 height 35
drag, startPoint x: 407, startPoint y: 251, endPoint x: 40, endPoint y: 220, distance: 368.8
click at [40, 220] on div "Visão Geral Contratos Parcelas Lotes Clientes Minha Carteira Transferências Cré…" at bounding box center [680, 308] width 1360 height 616
click at [713, 305] on div "Exportar Exportar PDF Exportar CSV" at bounding box center [793, 319] width 1077 height 42
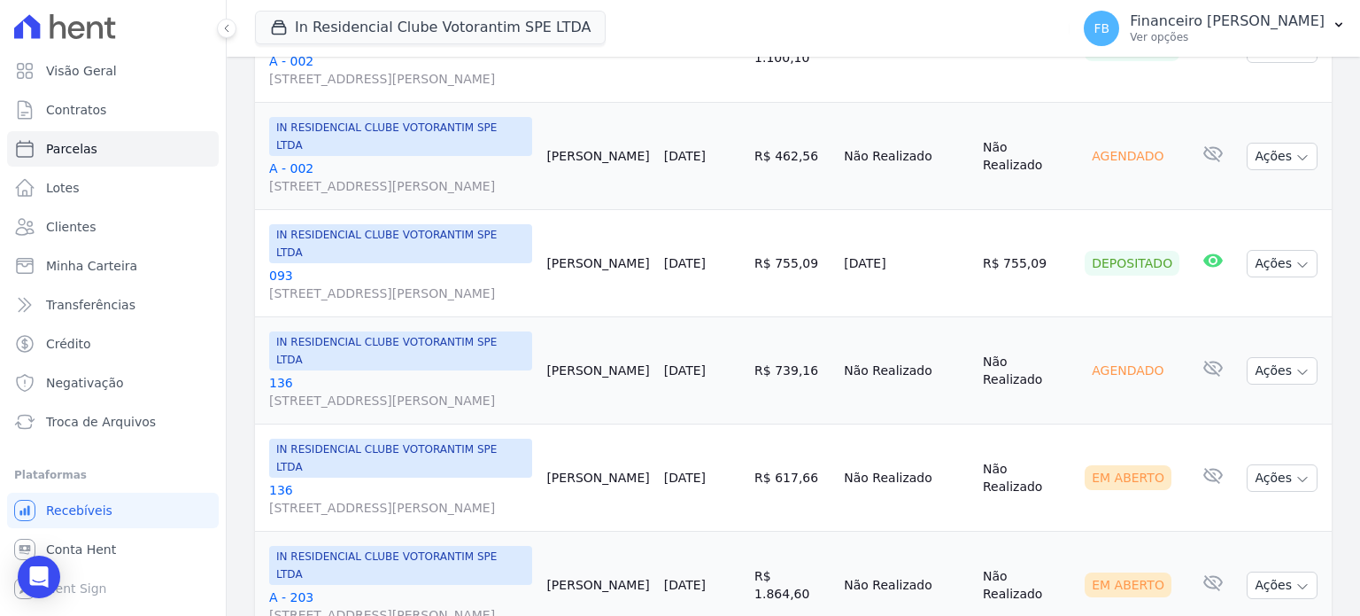
scroll to position [443, 0]
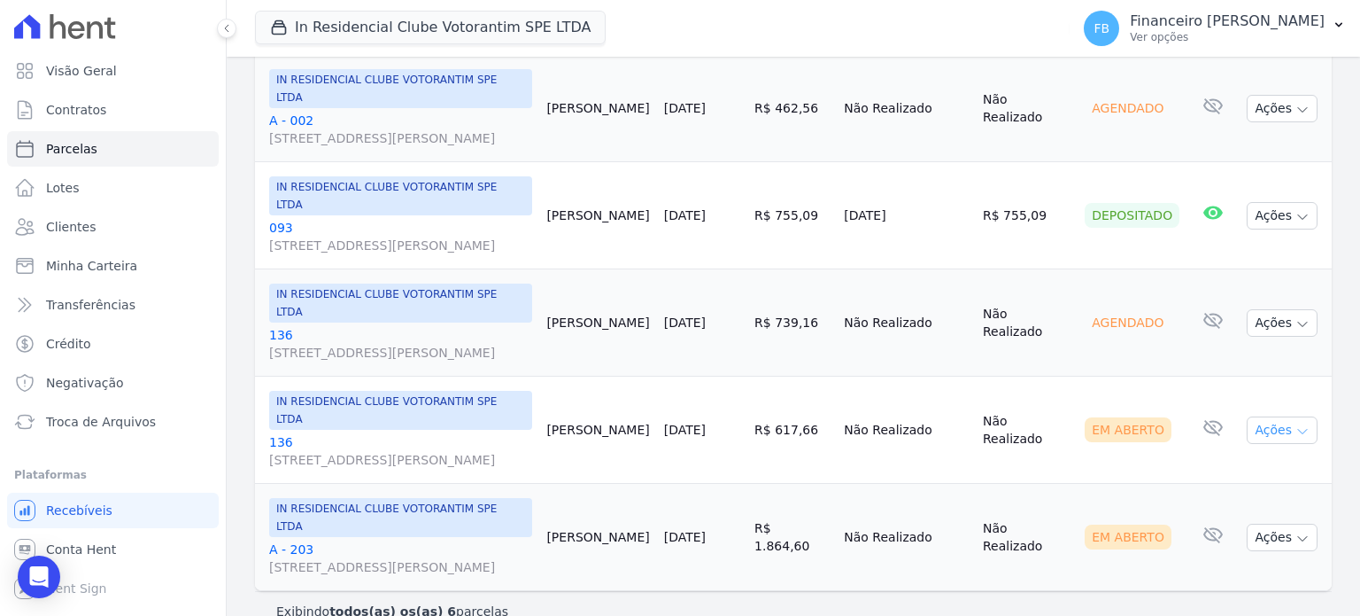
click at [1296, 430] on icon "button" at bounding box center [1303, 431] width 14 height 14
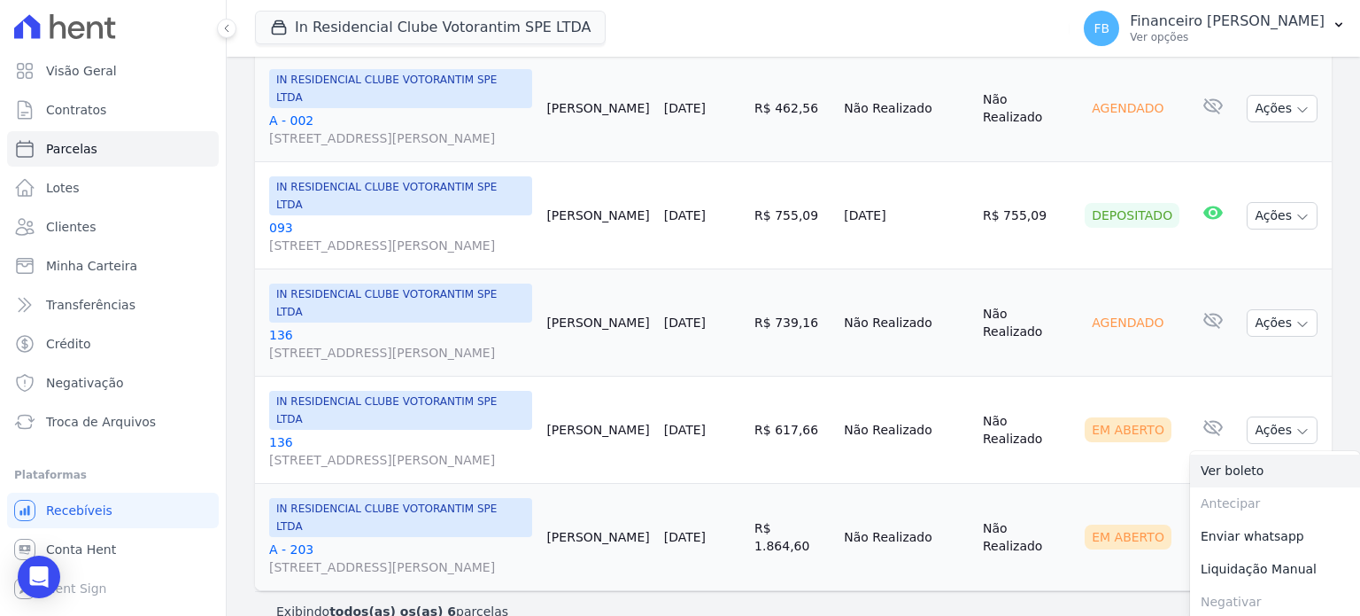
click at [1250, 470] on link "Ver boleto" at bounding box center [1275, 470] width 170 height 33
